Goal: Information Seeking & Learning: Find specific fact

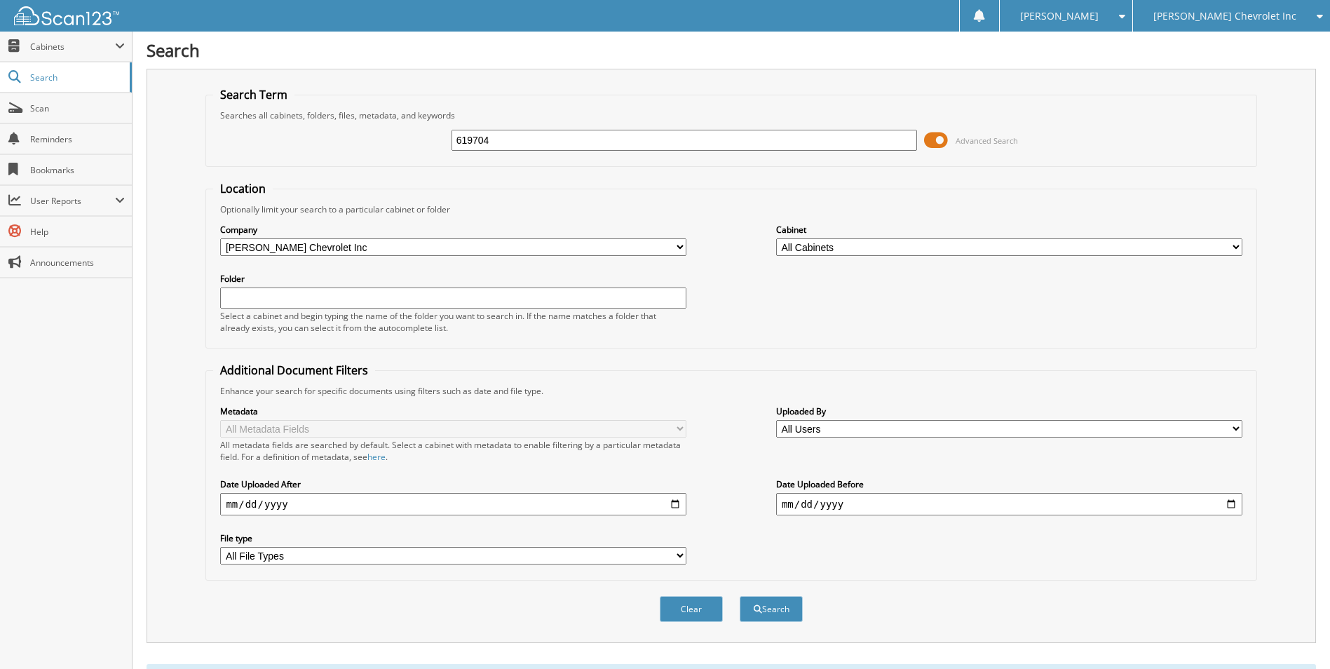
drag, startPoint x: 520, startPoint y: 140, endPoint x: 393, endPoint y: 138, distance: 126.9
click at [393, 138] on div "619704 Advanced Search" at bounding box center [731, 140] width 1036 height 38
type input "619704"
click at [740, 596] on button "Search" at bounding box center [771, 609] width 63 height 26
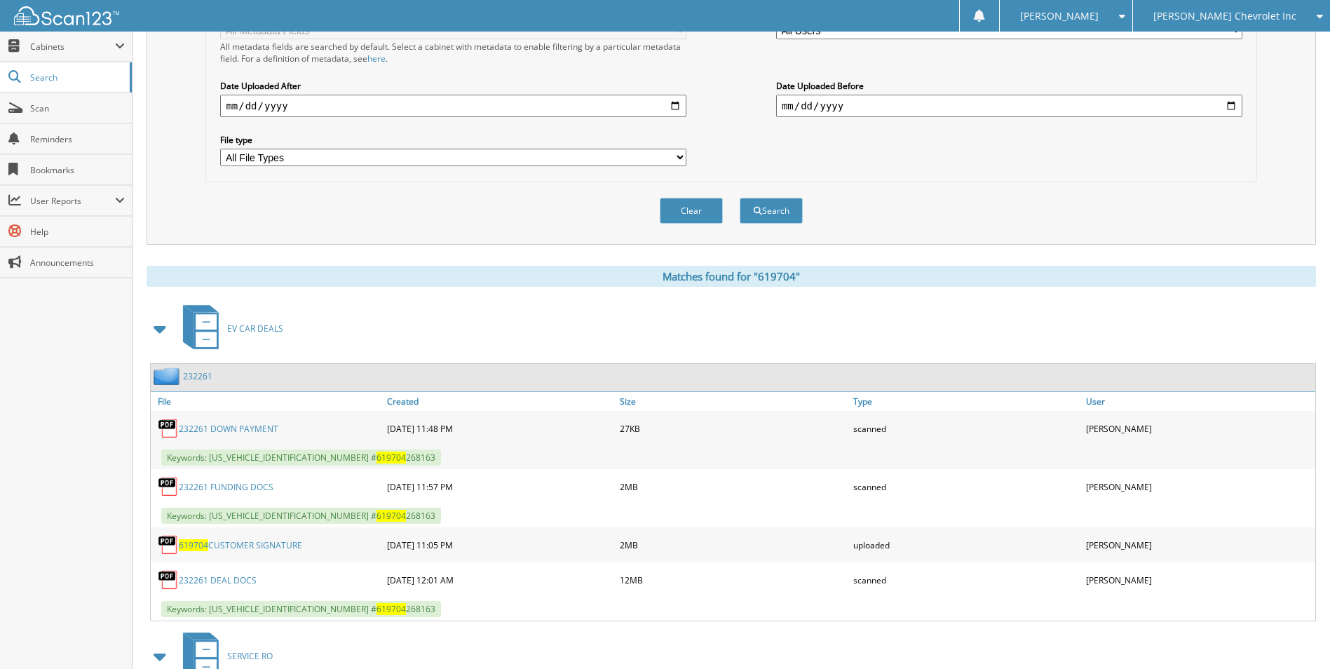
scroll to position [491, 0]
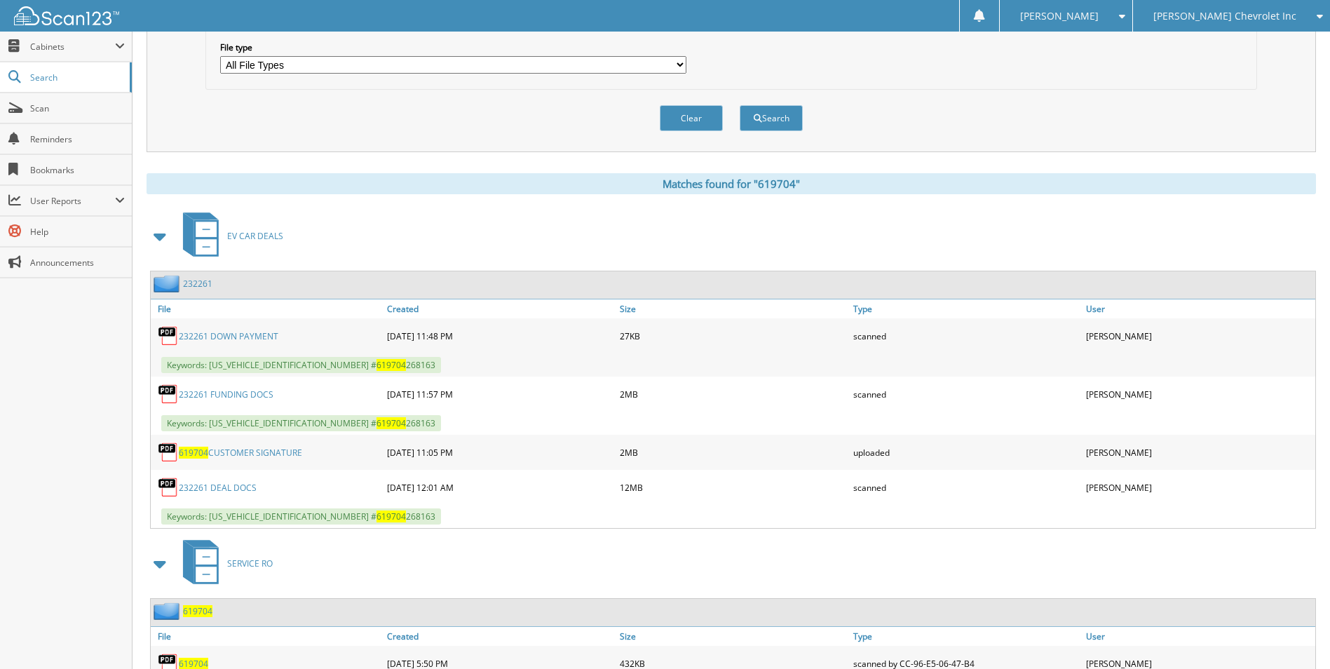
click at [222, 485] on link "232261 DEAL DOCS" at bounding box center [218, 488] width 78 height 12
click at [375, 57] on select "All File Types DOCX HTML JPEG JPG MSG PDF PNG" at bounding box center [453, 65] width 466 height 18
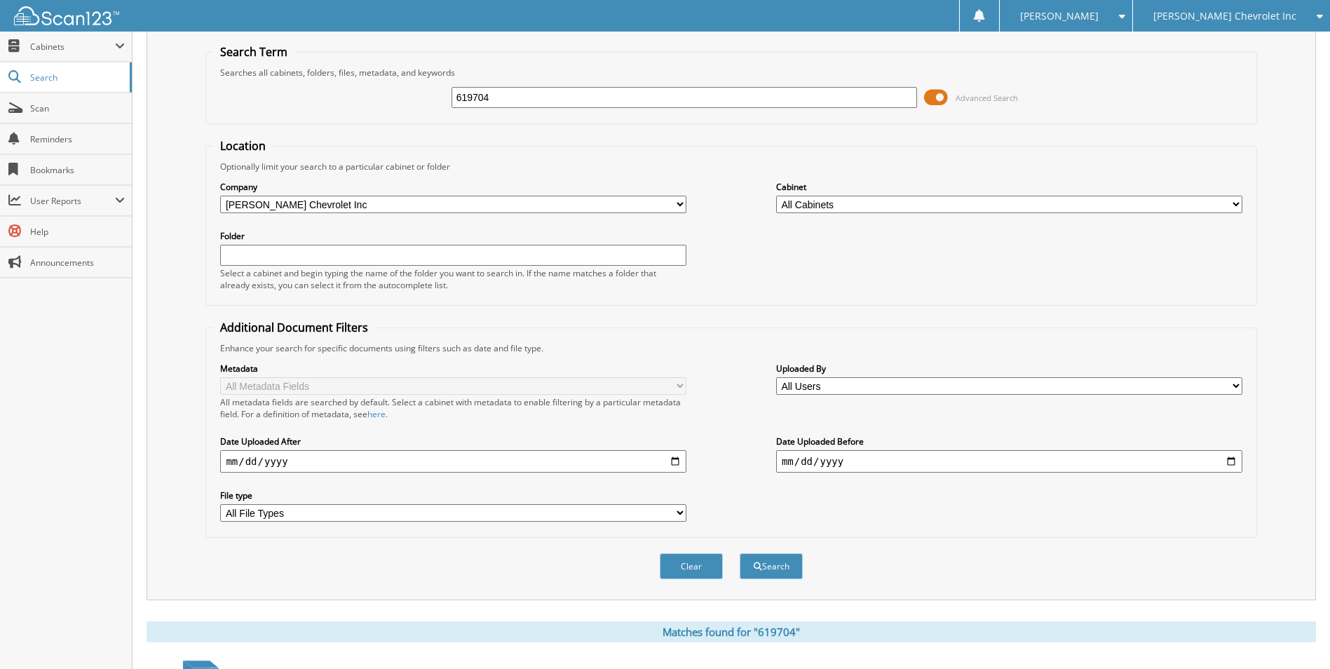
scroll to position [0, 0]
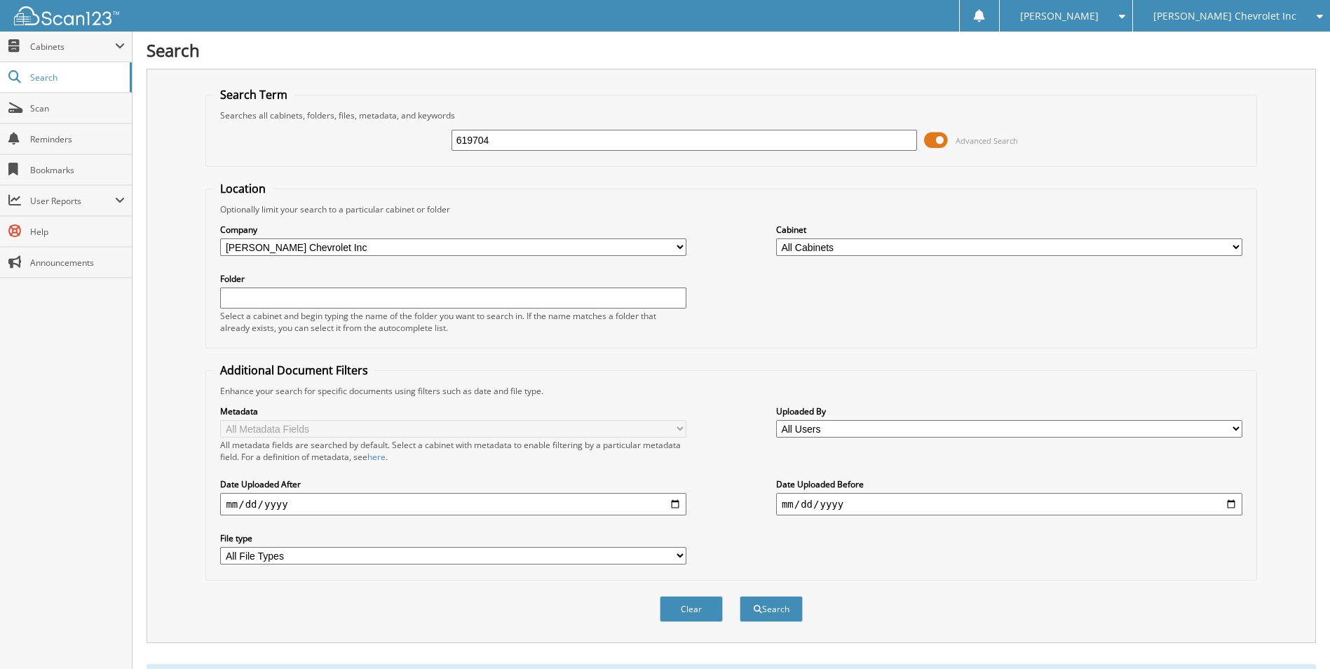
drag, startPoint x: 528, startPoint y: 144, endPoint x: 350, endPoint y: 133, distance: 178.5
click at [350, 133] on div "619704 Advanced Search" at bounding box center [731, 140] width 1036 height 38
type input "619715"
click at [740, 596] on button "Search" at bounding box center [771, 609] width 63 height 26
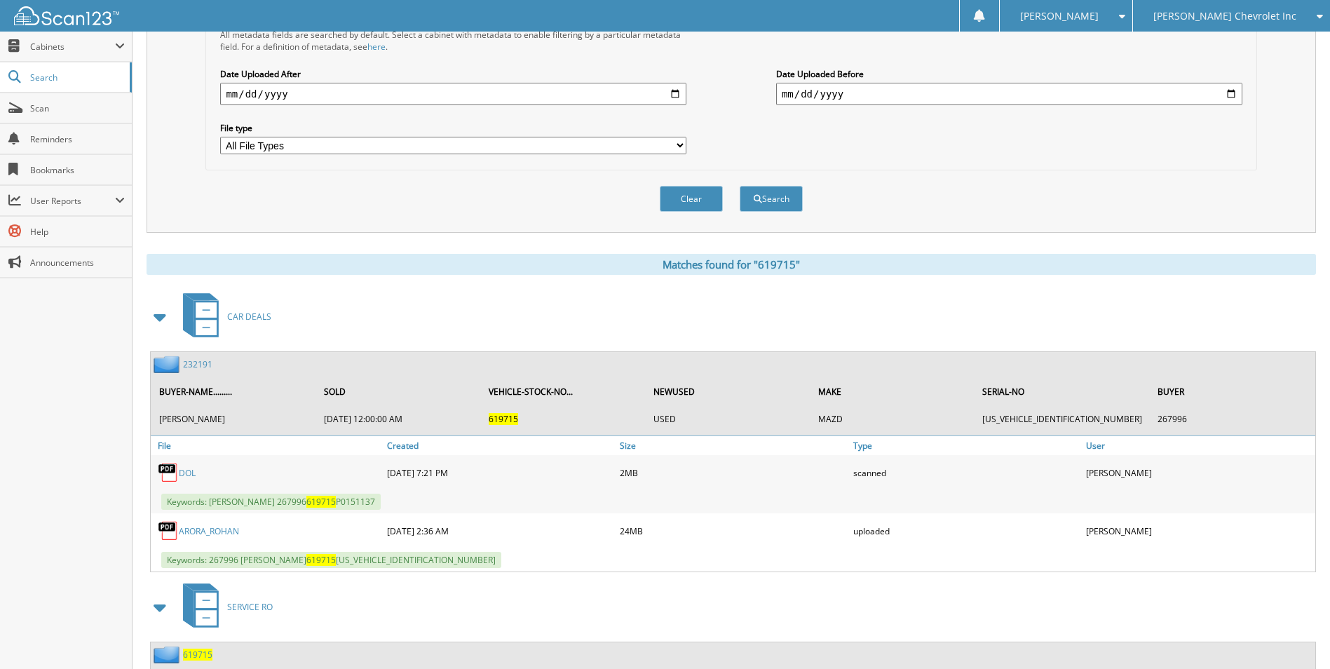
scroll to position [421, 0]
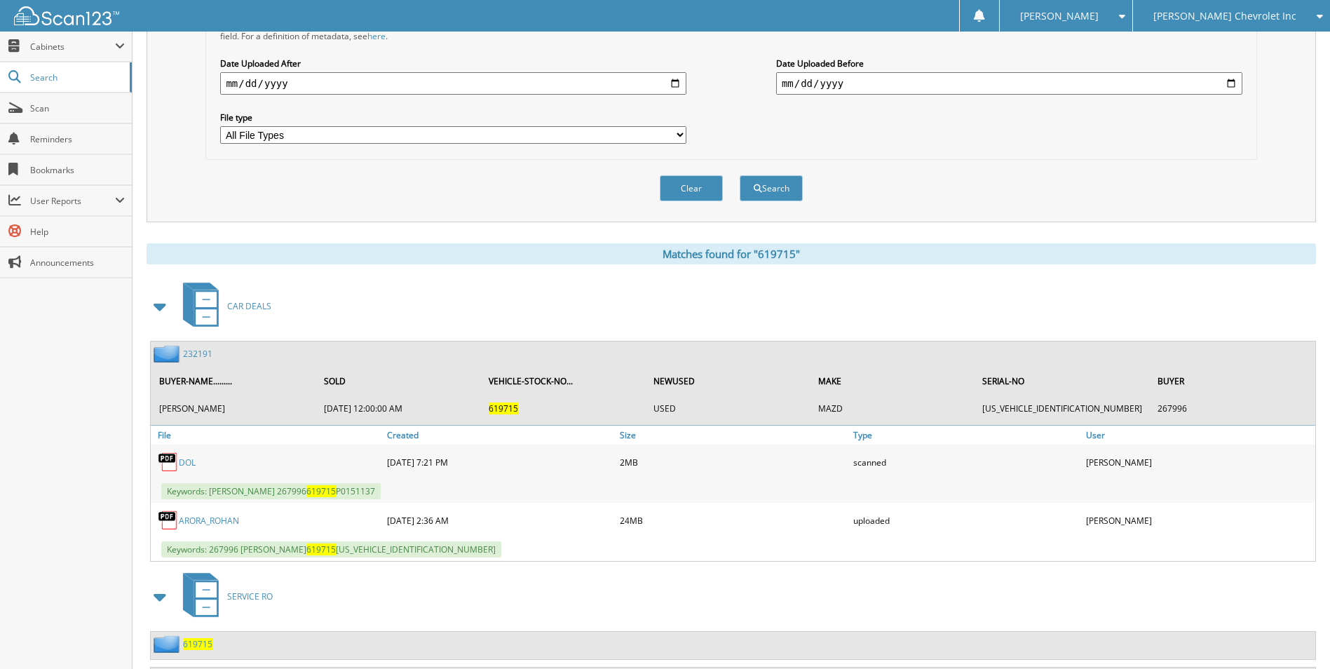
click at [215, 519] on link "ARORA_ROHAN" at bounding box center [209, 521] width 60 height 12
